Goal: Task Accomplishment & Management: Use online tool/utility

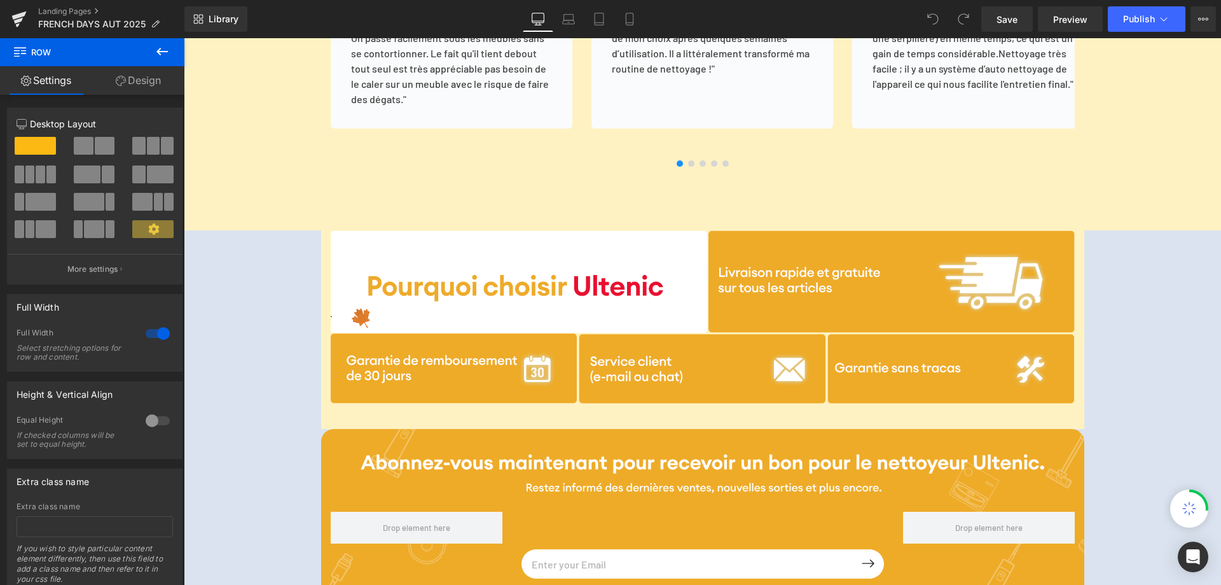
scroll to position [3435, 0]
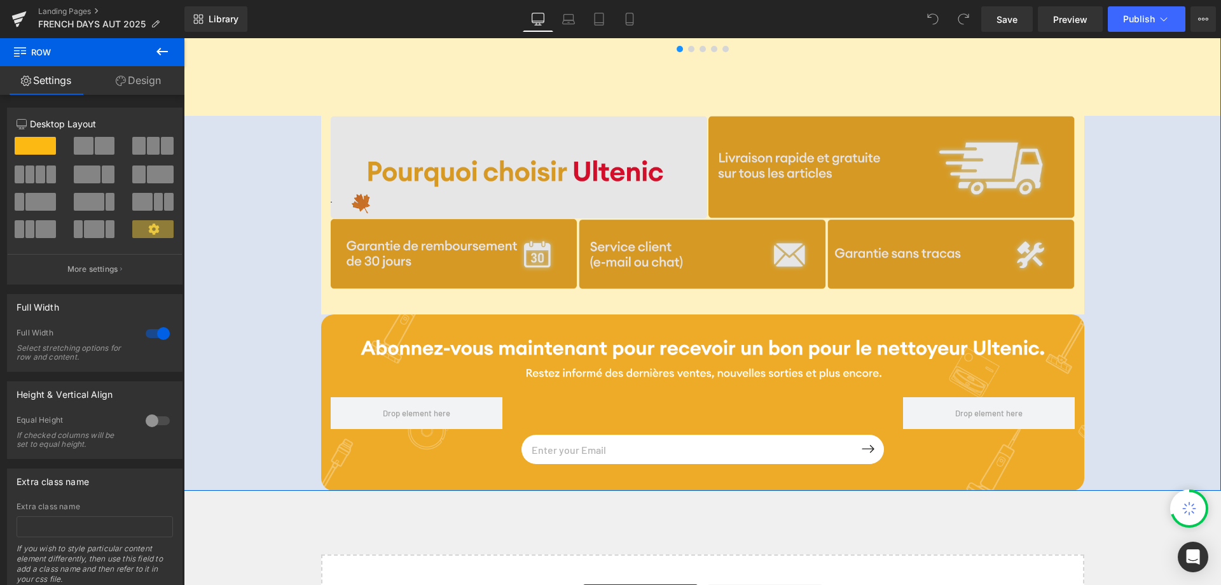
scroll to position [3181, 0]
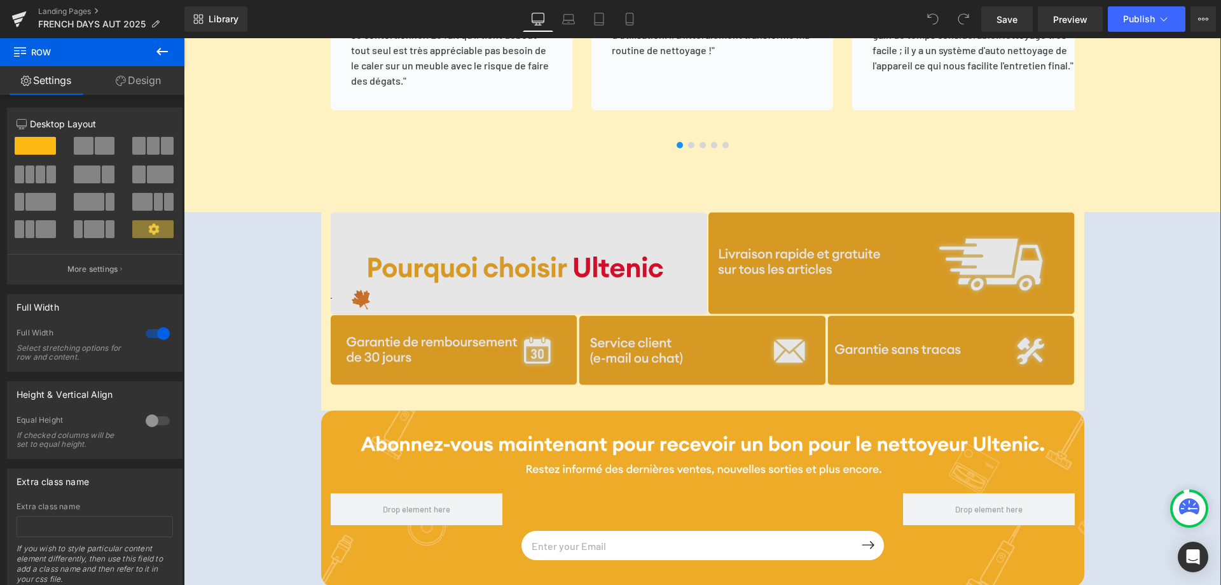
click at [408, 224] on img at bounding box center [703, 298] width 744 height 172
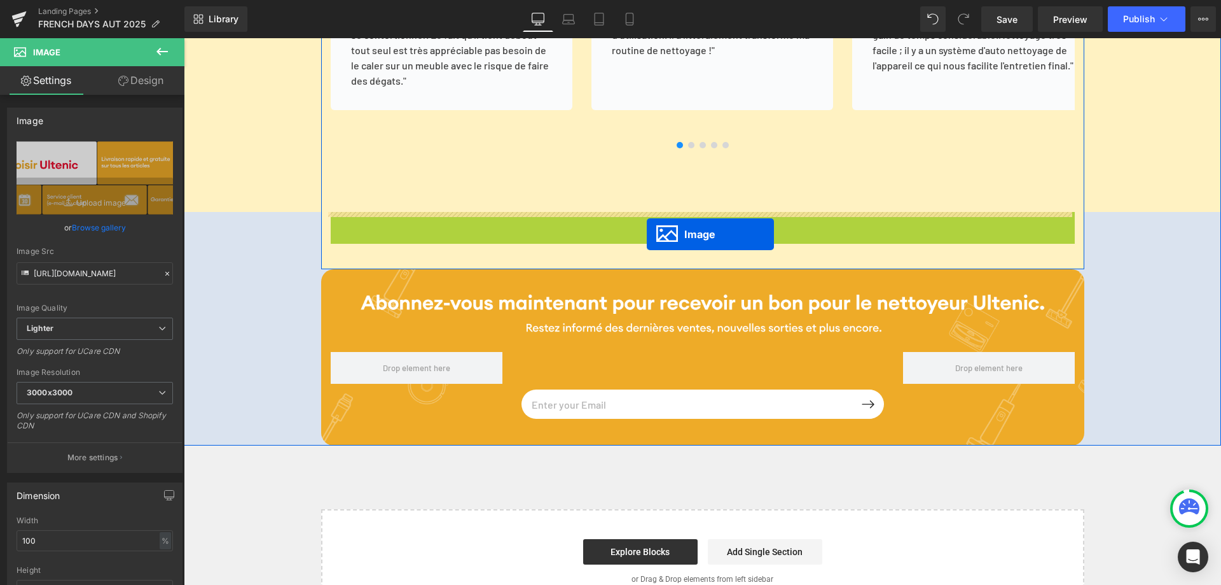
drag, startPoint x: 676, startPoint y: 296, endPoint x: 646, endPoint y: 232, distance: 70.0
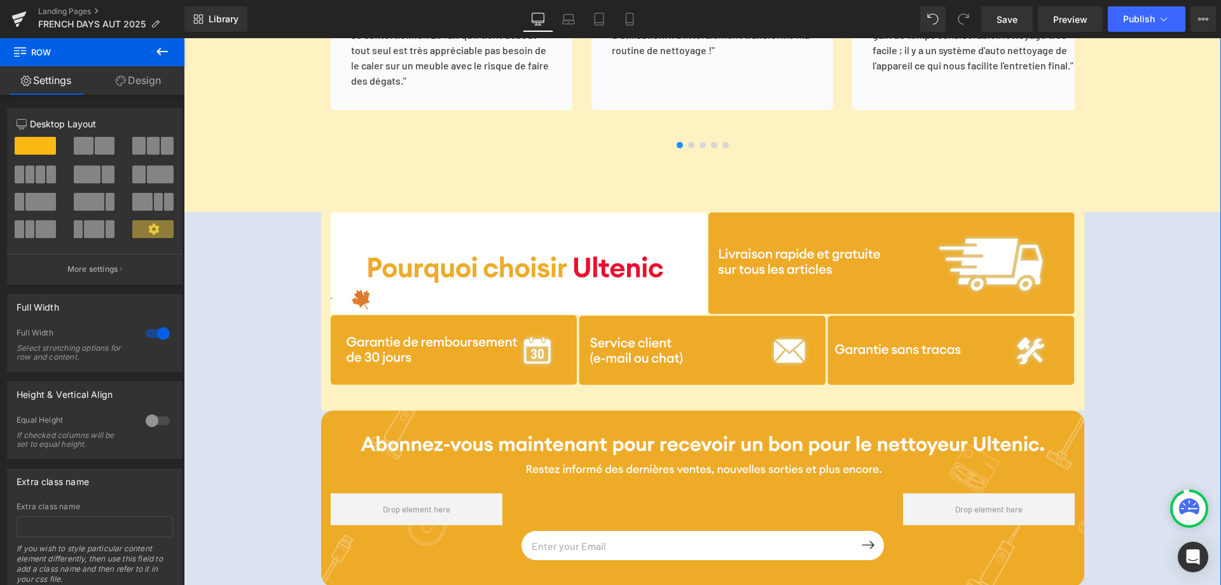
click at [153, 75] on link "Design" at bounding box center [138, 80] width 92 height 29
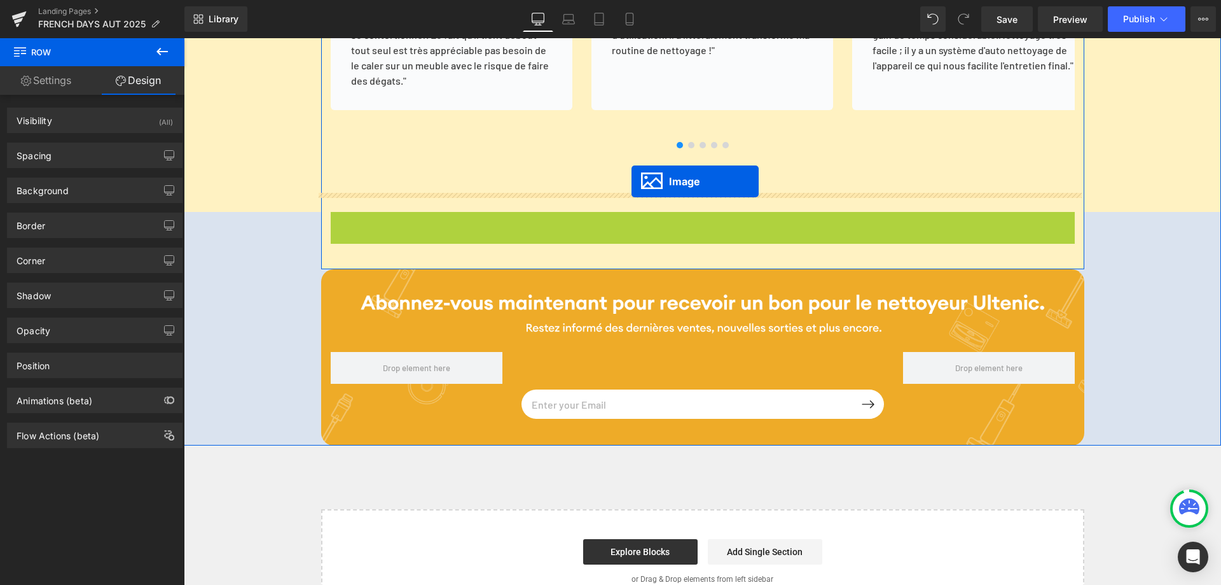
drag, startPoint x: 676, startPoint y: 301, endPoint x: 632, endPoint y: 181, distance: 127.4
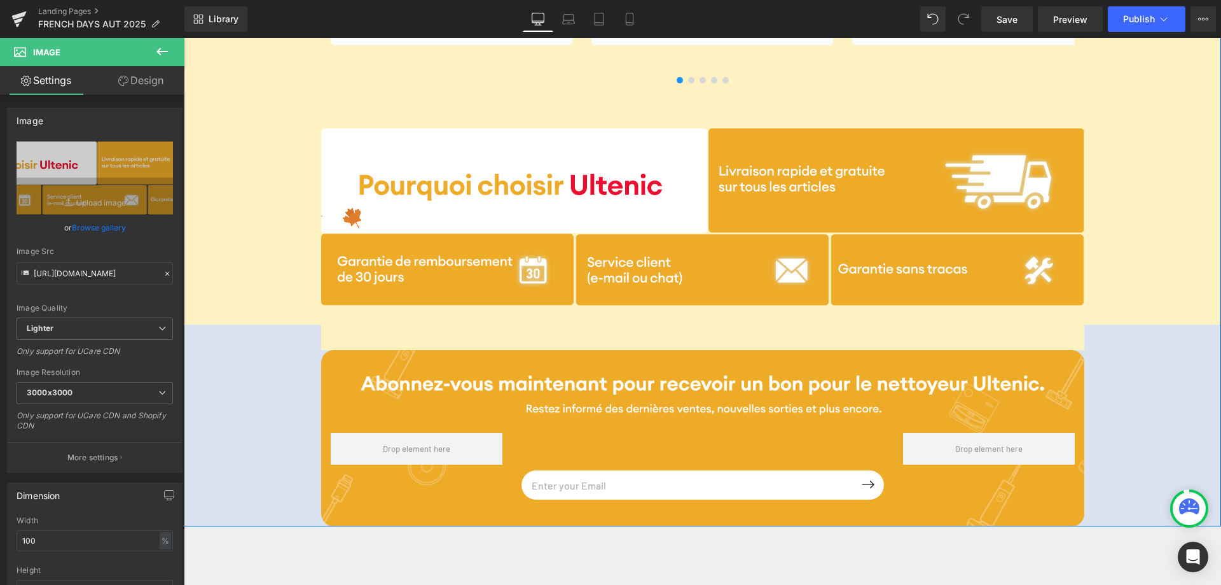
scroll to position [3308, 0]
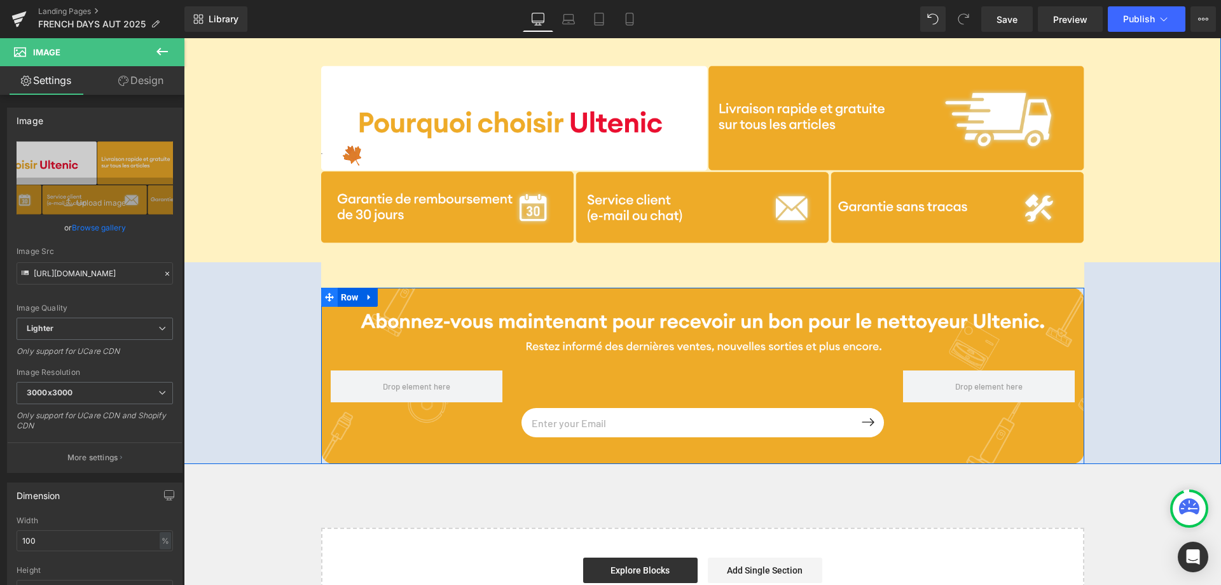
click at [325, 295] on icon at bounding box center [329, 297] width 9 height 10
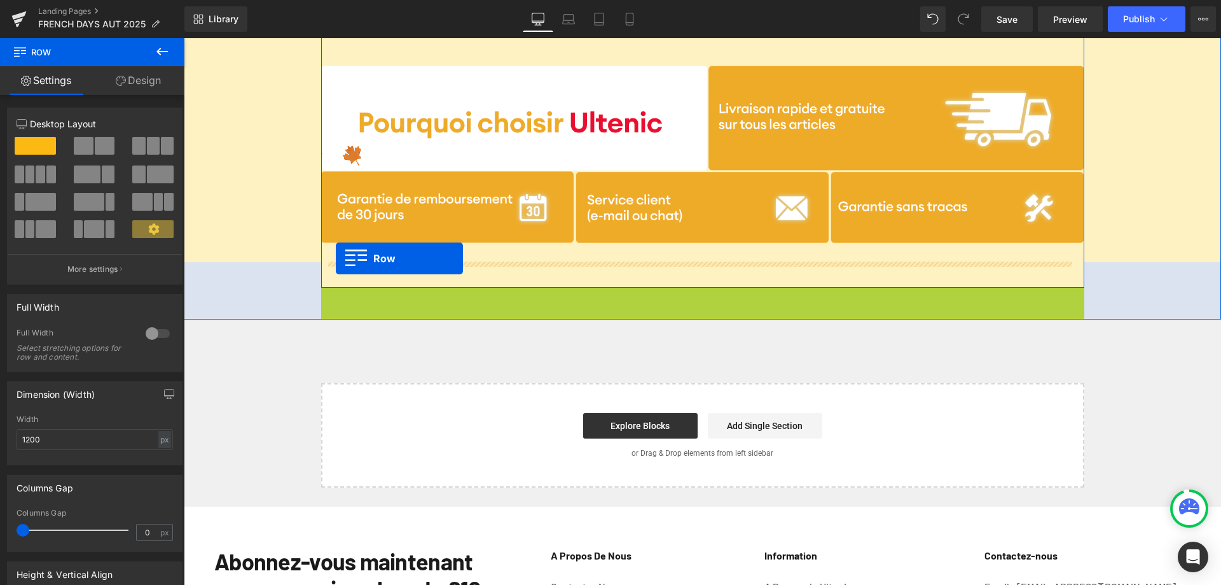
drag, startPoint x: 331, startPoint y: 272, endPoint x: 336, endPoint y: 258, distance: 14.1
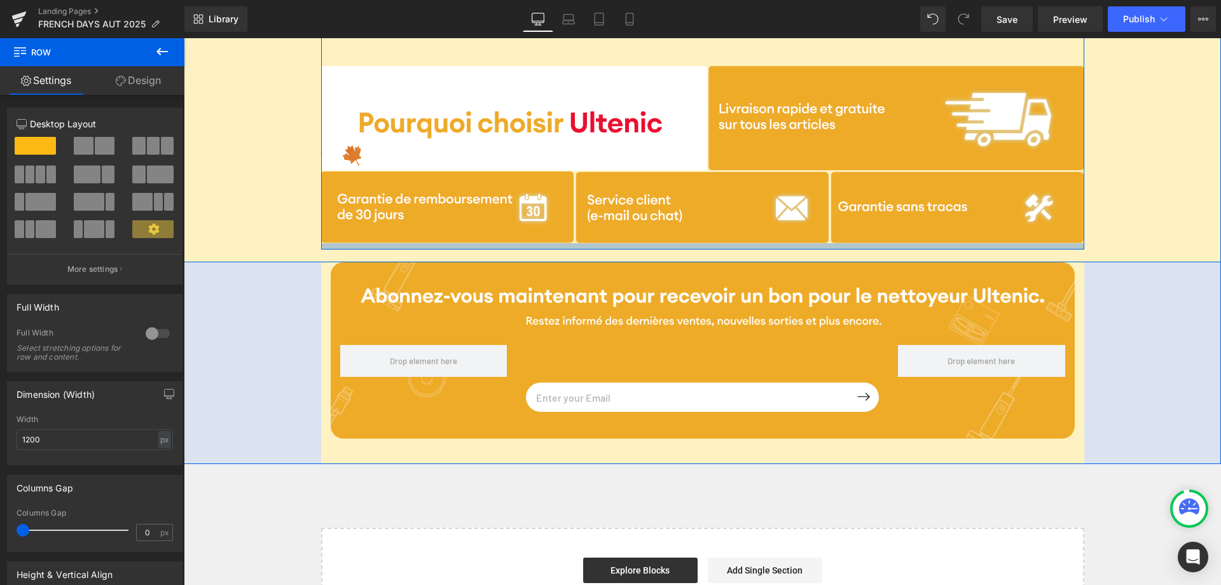
drag, startPoint x: 330, startPoint y: 270, endPoint x: 329, endPoint y: 244, distance: 26.1
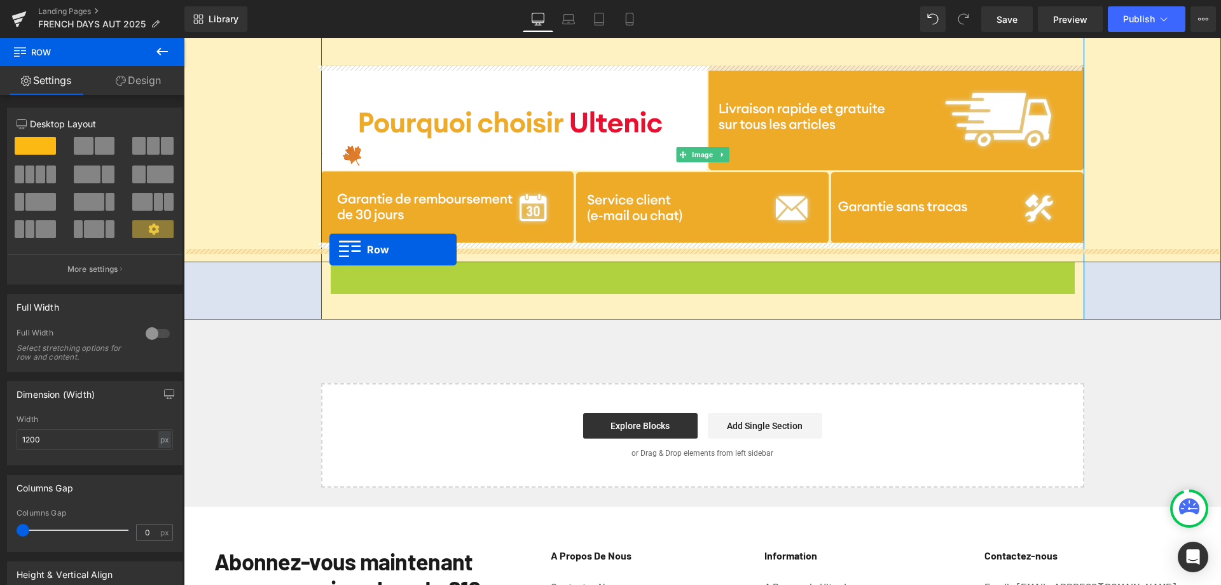
drag, startPoint x: 337, startPoint y: 269, endPoint x: 330, endPoint y: 249, distance: 21.1
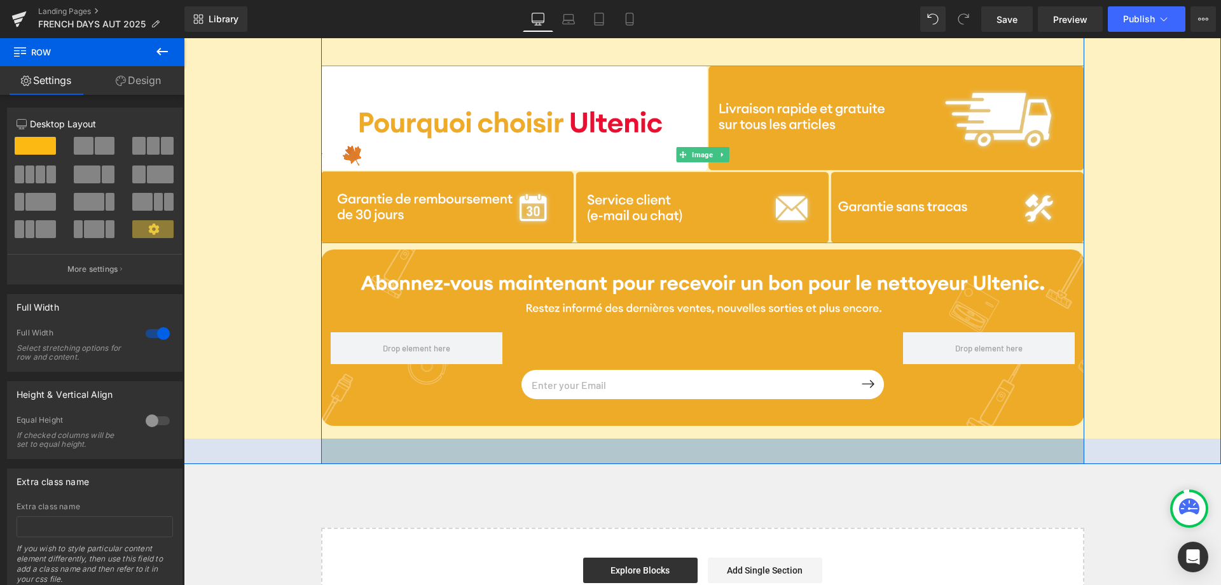
drag, startPoint x: 363, startPoint y: 452, endPoint x: 366, endPoint y: 444, distance: 8.9
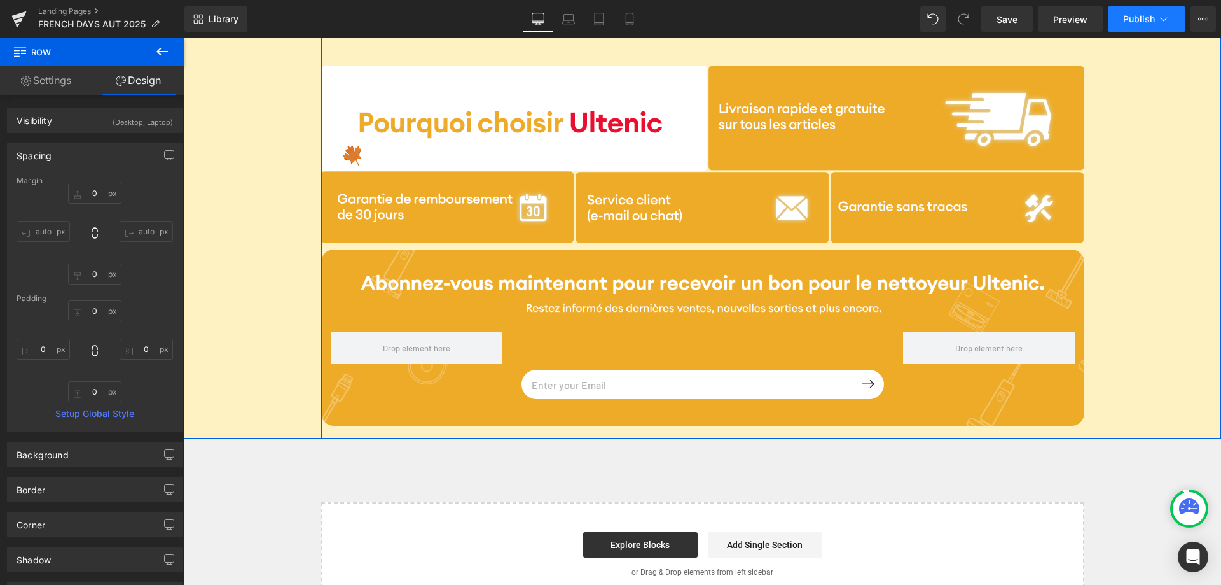
click at [1142, 29] on button "Publish" at bounding box center [1147, 18] width 78 height 25
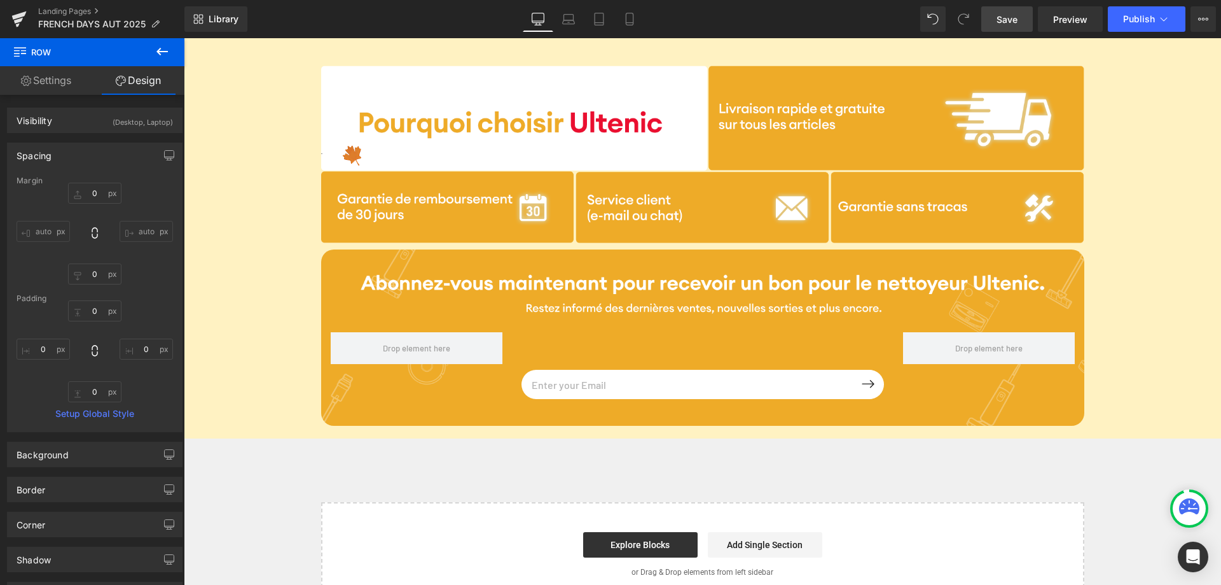
click at [1026, 24] on link "Save" at bounding box center [1008, 18] width 52 height 25
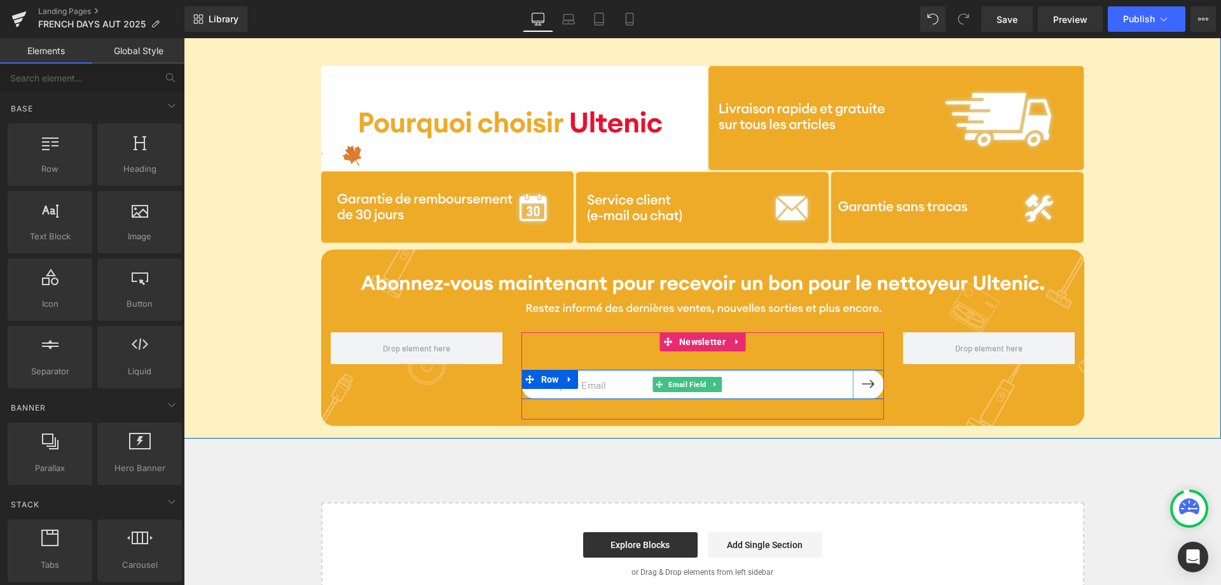
scroll to position [3054, 0]
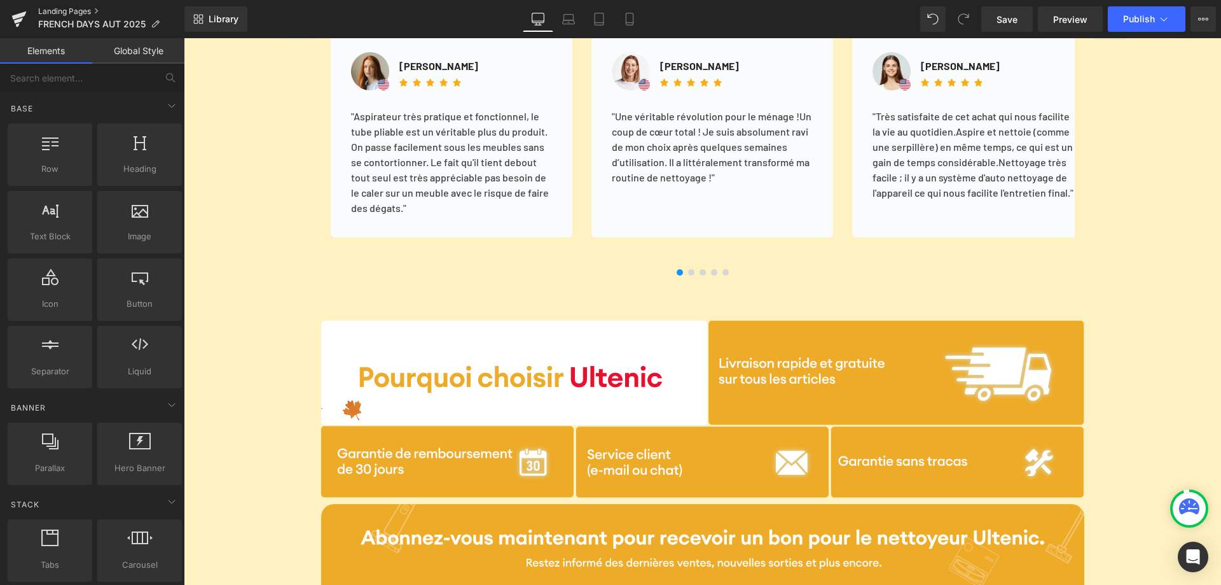
click at [74, 6] on link "Landing Pages" at bounding box center [111, 11] width 146 height 10
